Goal: Find contact information: Find contact information

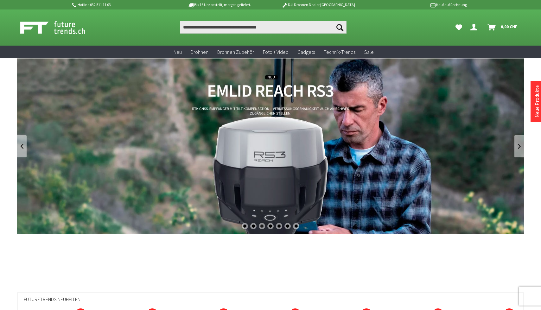
click at [473, 27] on icon "Dein Konto" at bounding box center [474, 24] width 7 height 5
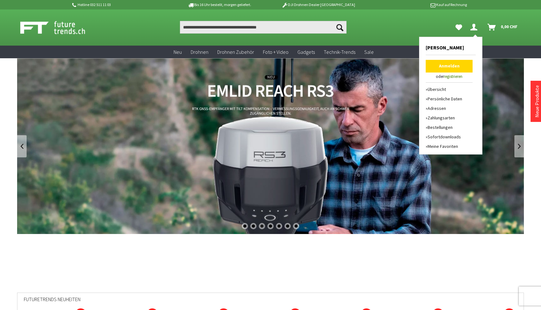
click at [441, 91] on link "Übersicht" at bounding box center [449, 90] width 47 height 10
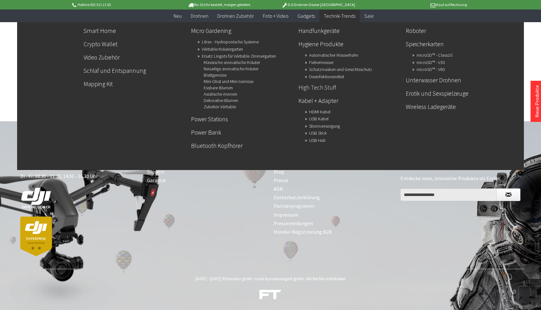
scroll to position [326, 0]
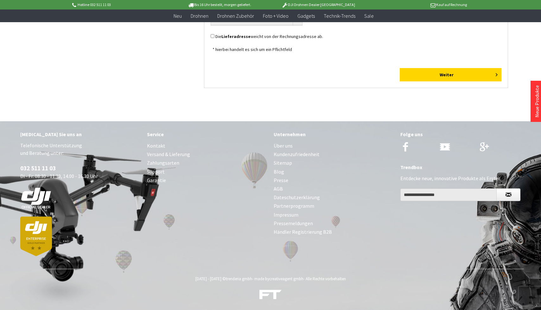
click at [44, 177] on p "Telefonische Unterstützung und Beratung unter: 032 511 11 03 Di - Fr: 08:30 - 1…" at bounding box center [80, 199] width 120 height 115
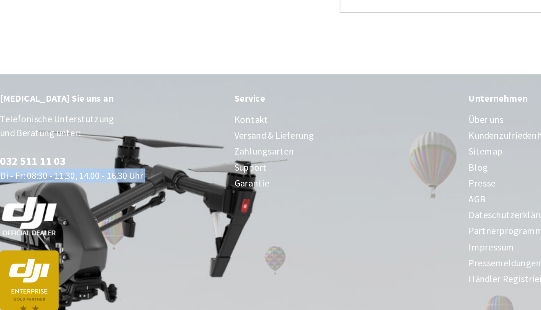
scroll to position [267, 0]
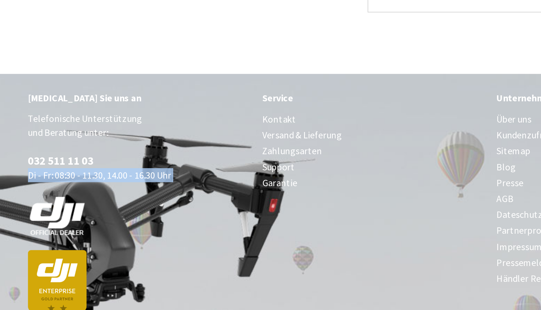
click at [23, 201] on p "Telefonische Unterstützung und Beratung unter: 032 511 11 03 Di - Fr: 08:30 - 1…" at bounding box center [80, 258] width 120 height 115
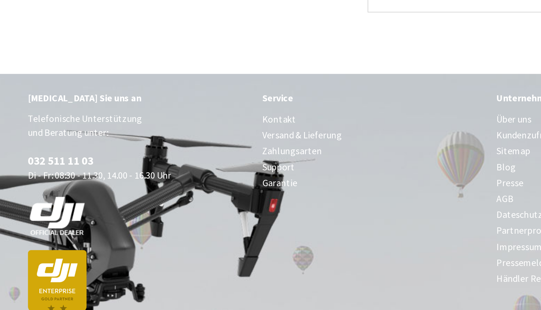
click at [23, 201] on p "Telefonische Unterstützung und Beratung unter: 032 511 11 03 Di - Fr: 08:30 - 1…" at bounding box center [80, 258] width 120 height 115
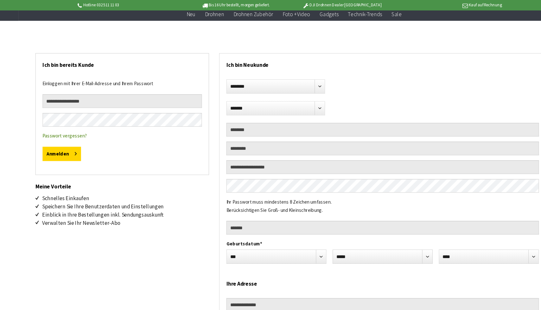
scroll to position [25, 0]
